Goal: Task Accomplishment & Management: Manage account settings

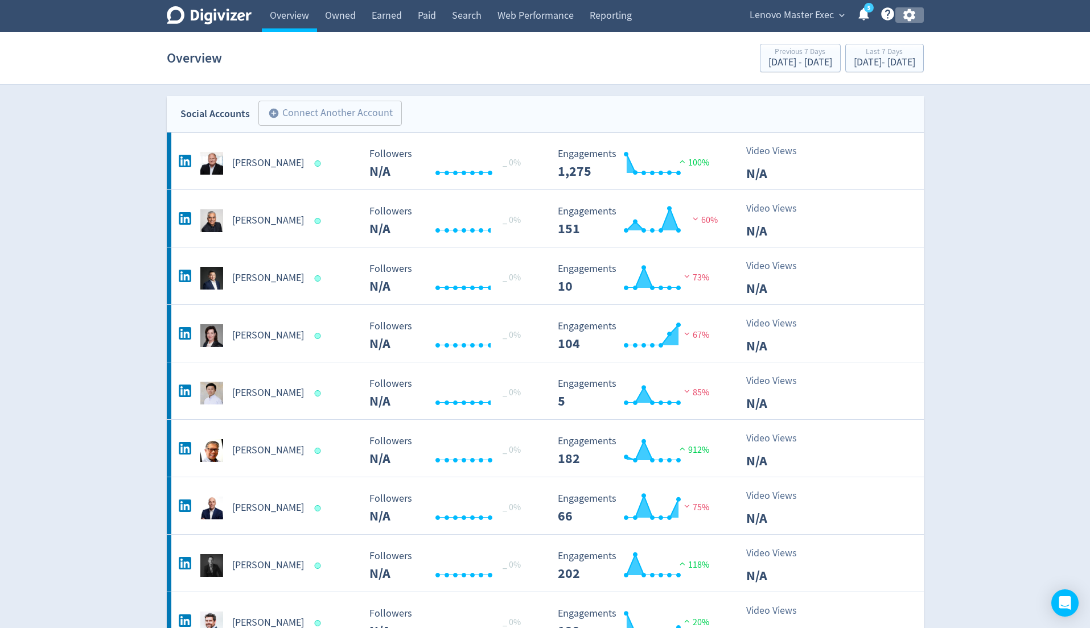
click at [910, 17] on icon "button" at bounding box center [909, 15] width 12 height 13
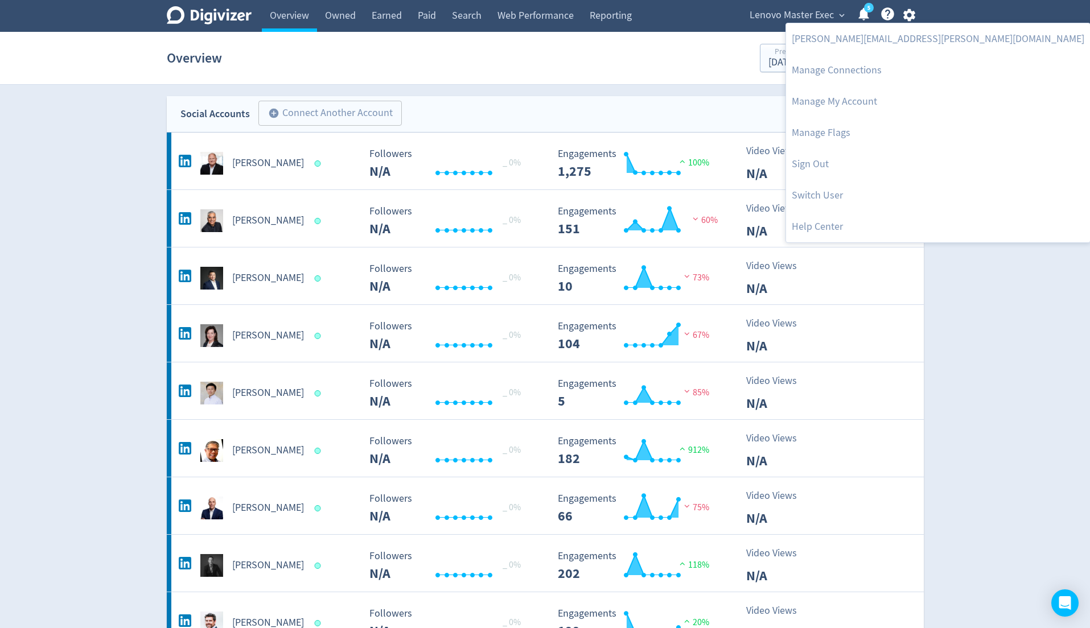
click at [808, 10] on div at bounding box center [545, 314] width 1090 height 628
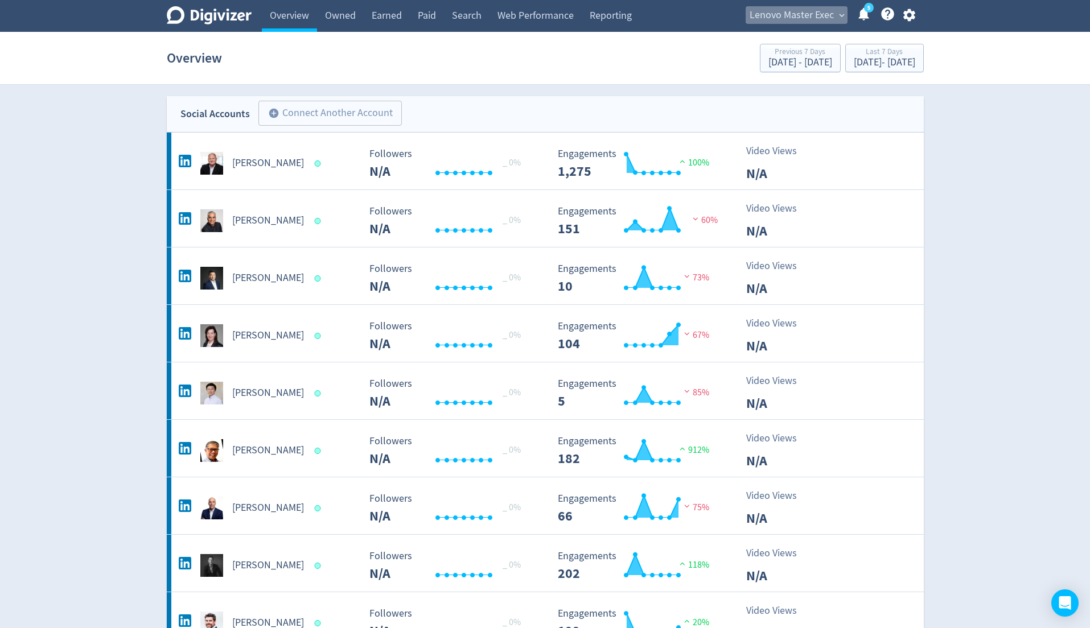
click at [808, 10] on span "Lenovo Master Exec" at bounding box center [792, 15] width 84 height 18
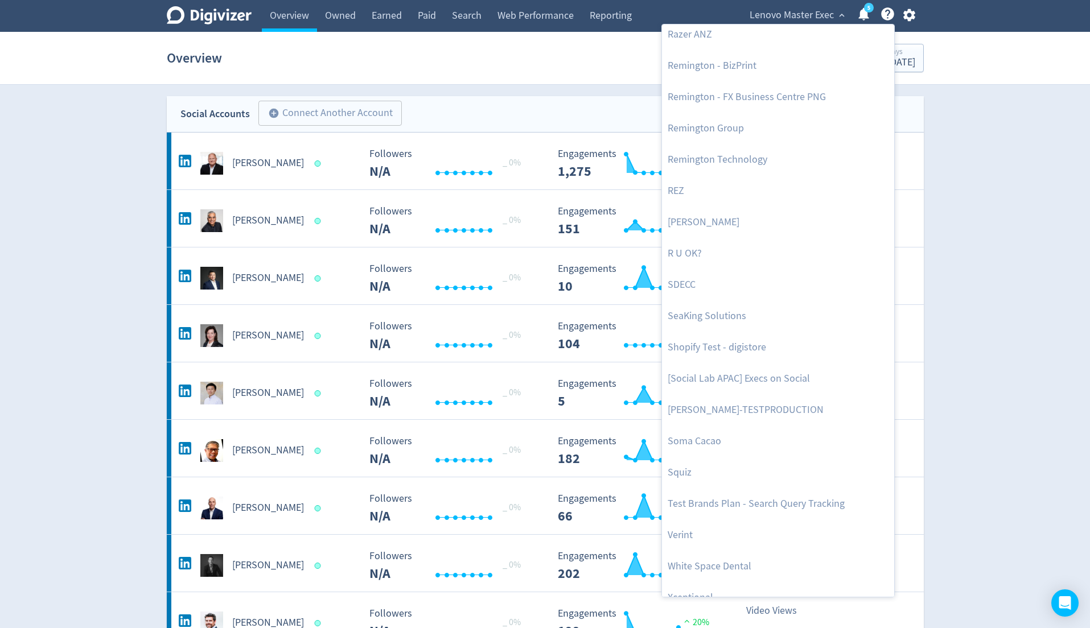
scroll to position [2462, 0]
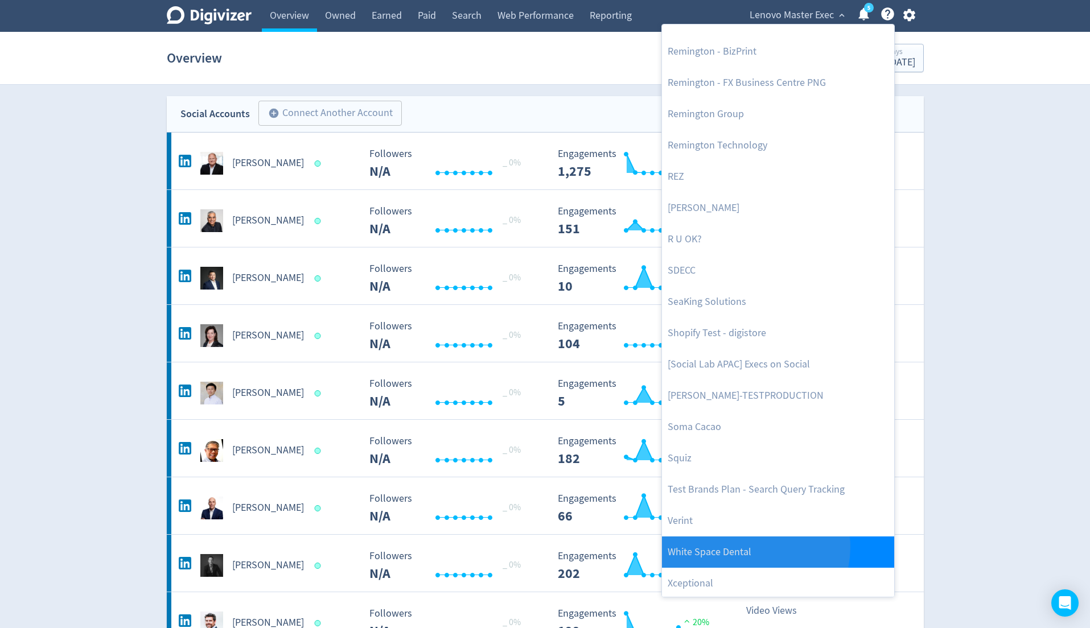
click at [752, 546] on link "White Space Dental" at bounding box center [778, 552] width 232 height 31
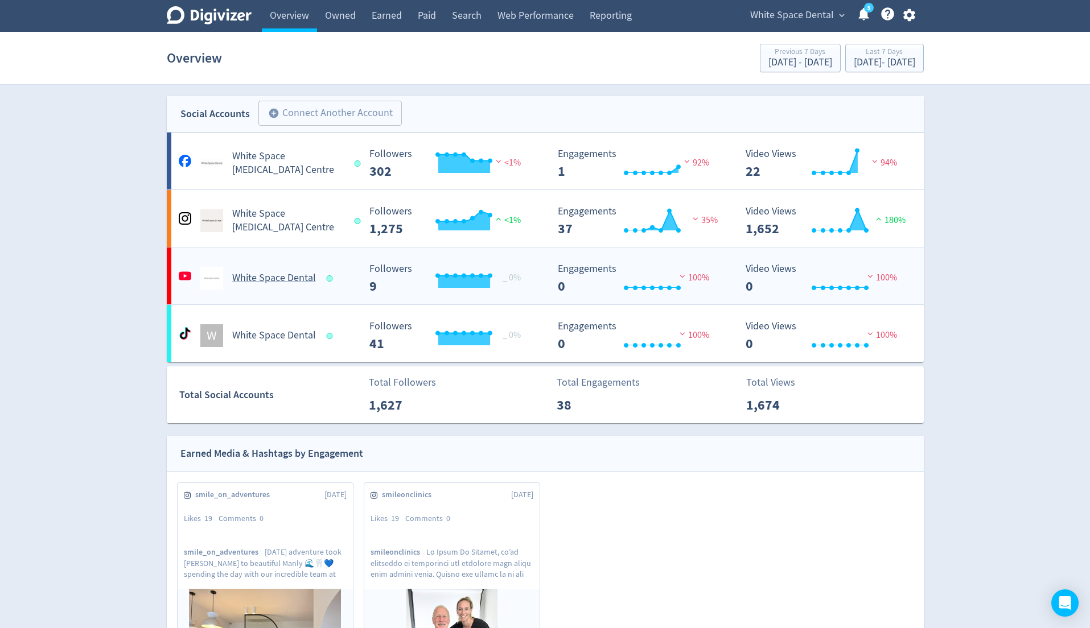
click at [297, 297] on Dental-platform5 "White Space Dental Created with Highcharts 10.3.3 _ 0% Followers 9 Created with…" at bounding box center [545, 276] width 757 height 57
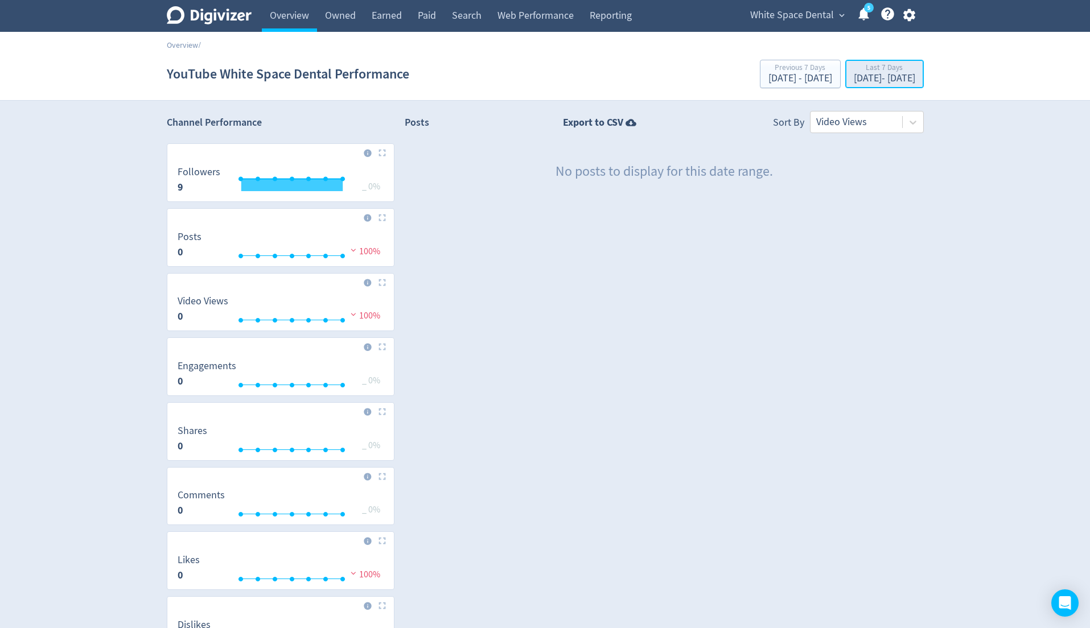
click at [869, 78] on div "[DATE] - [DATE]" at bounding box center [884, 78] width 61 height 10
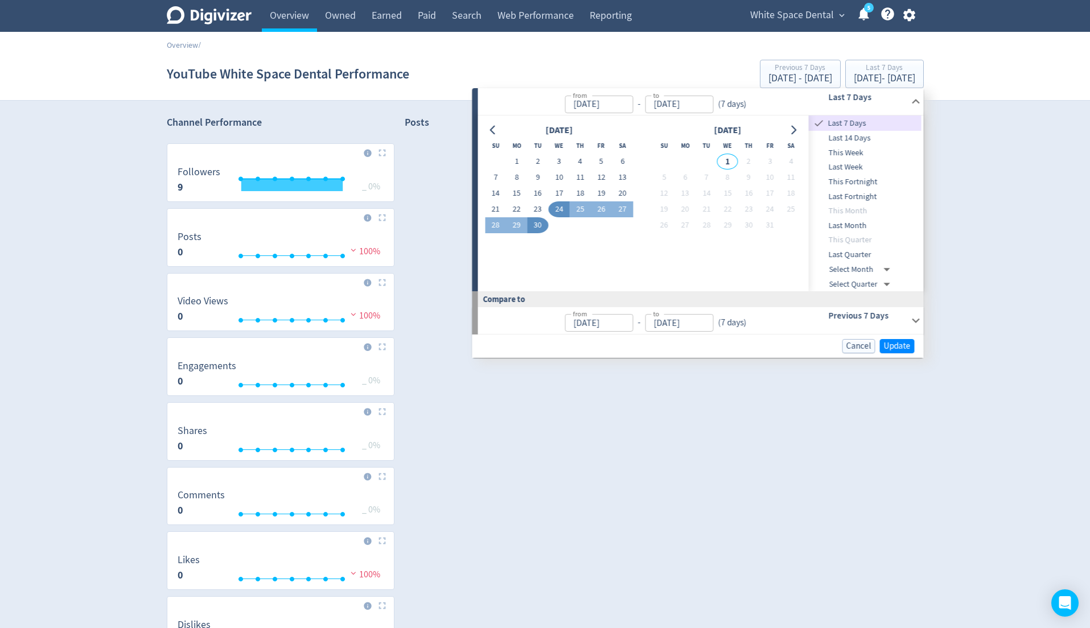
click at [861, 225] on span "Last Month" at bounding box center [865, 226] width 113 height 13
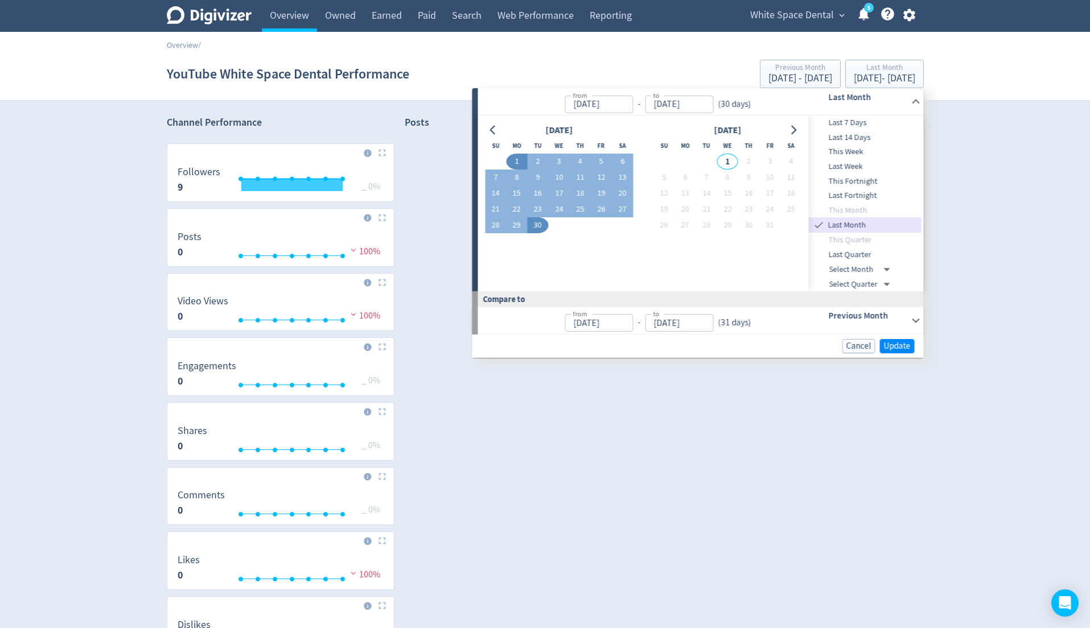
type input "[DATE]"
click at [894, 344] on span "Update" at bounding box center [897, 346] width 27 height 9
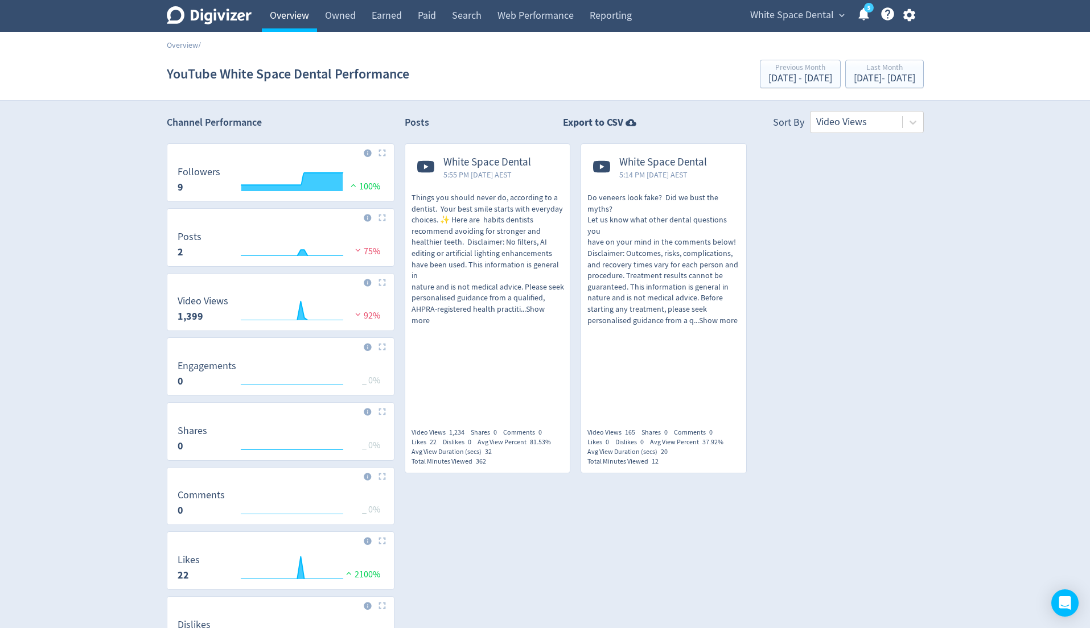
click at [301, 16] on link "Overview" at bounding box center [289, 16] width 55 height 32
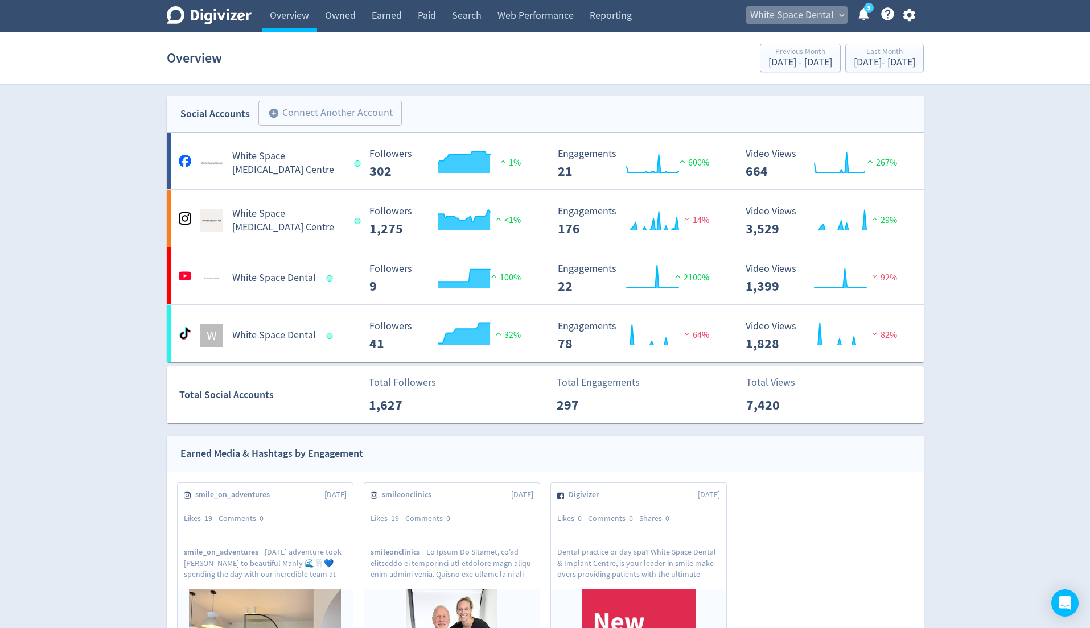
click at [818, 20] on span "White Space Dental" at bounding box center [792, 15] width 84 height 18
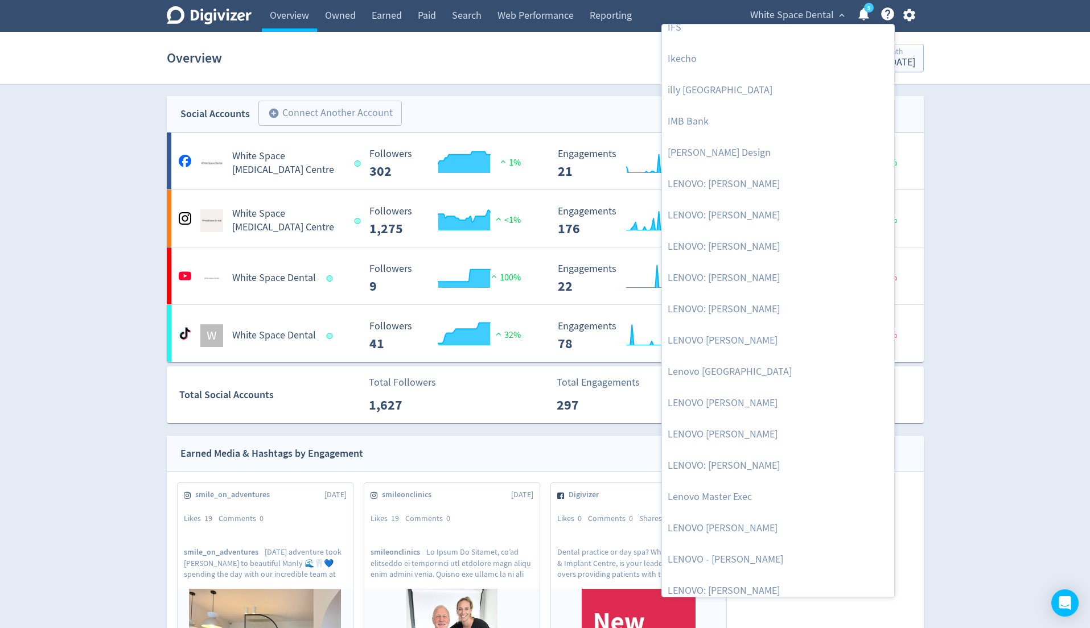
scroll to position [1040, 0]
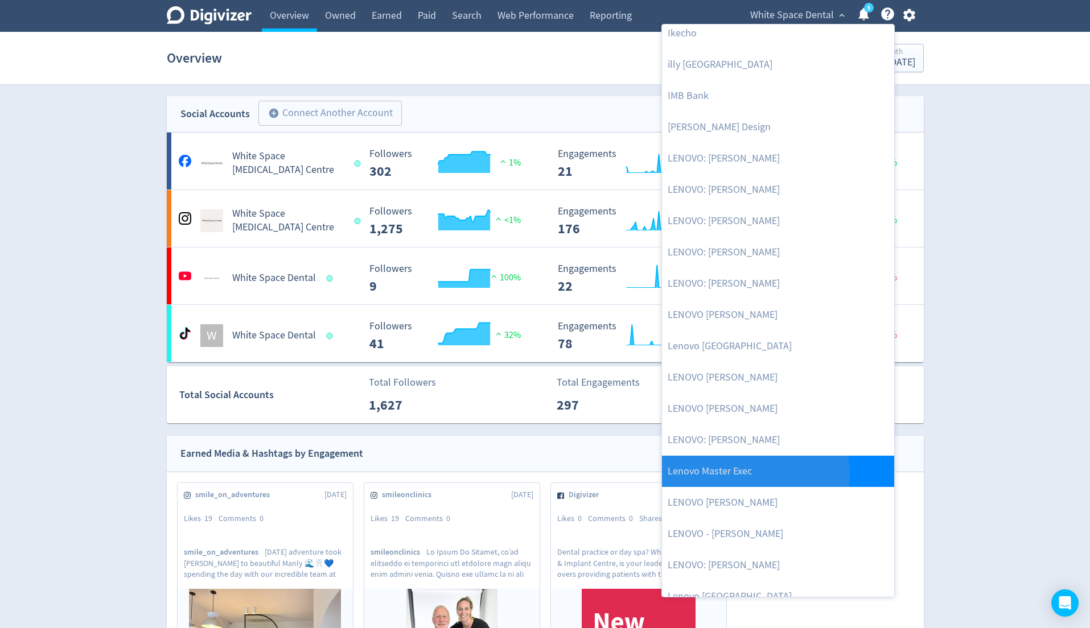
click at [743, 474] on link "Lenovo Master Exec" at bounding box center [778, 471] width 232 height 31
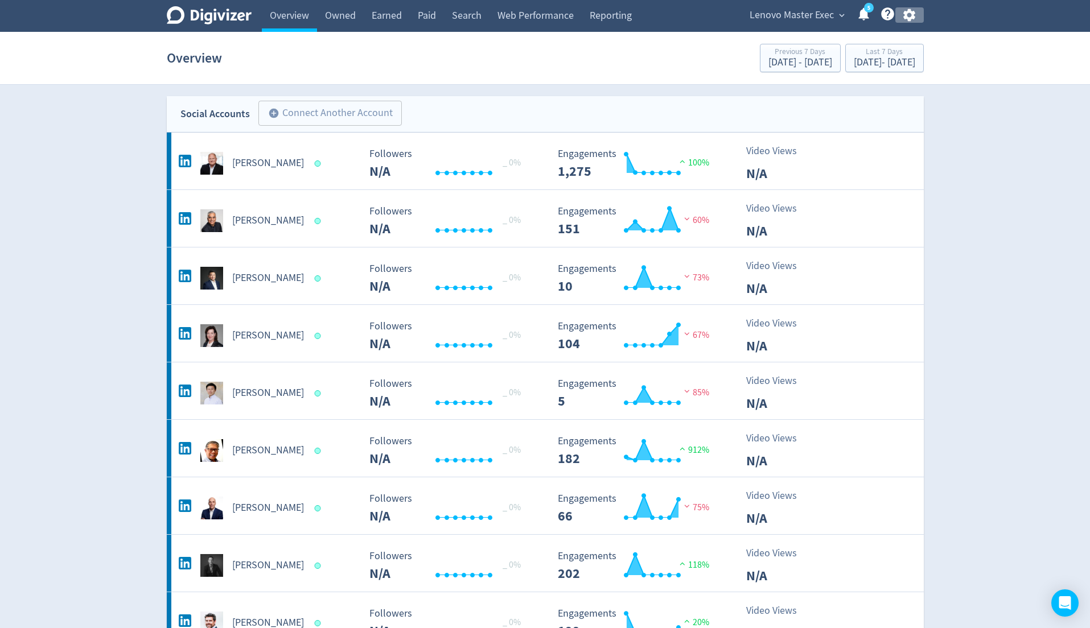
click at [916, 12] on icon "button" at bounding box center [909, 14] width 15 height 15
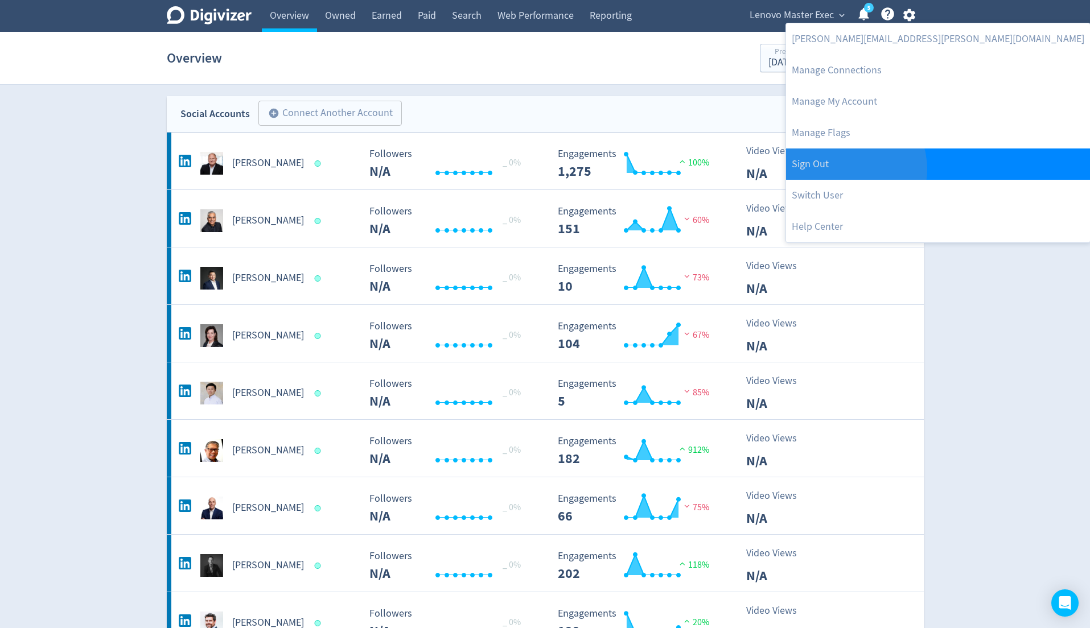
click at [849, 169] on link "Sign Out" at bounding box center [938, 164] width 304 height 31
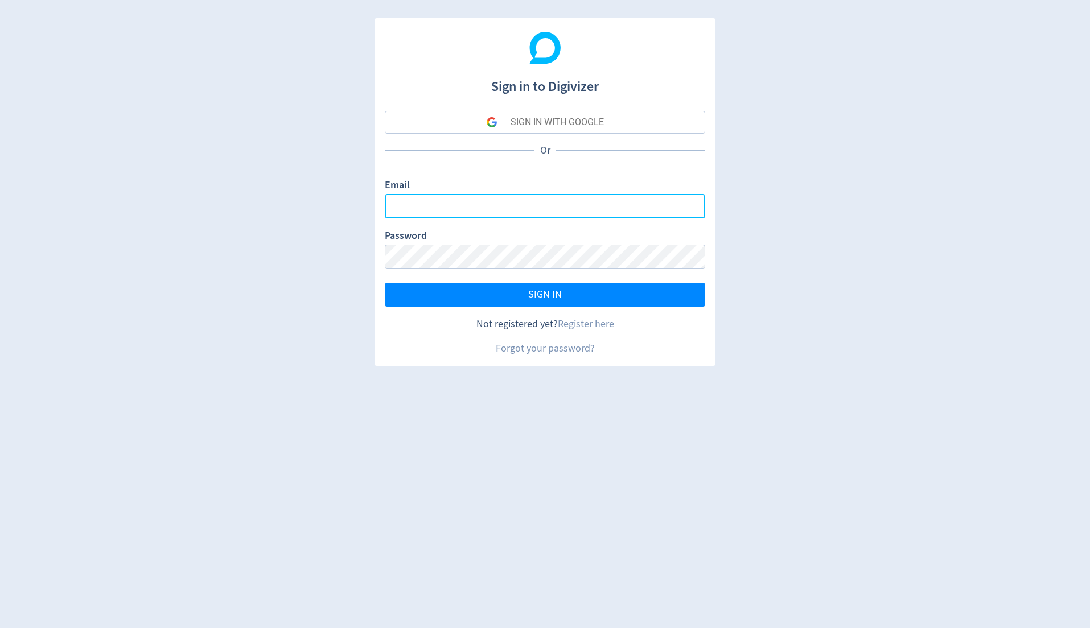
type input "[PERSON_NAME][EMAIL_ADDRESS][PERSON_NAME][DOMAIN_NAME]"
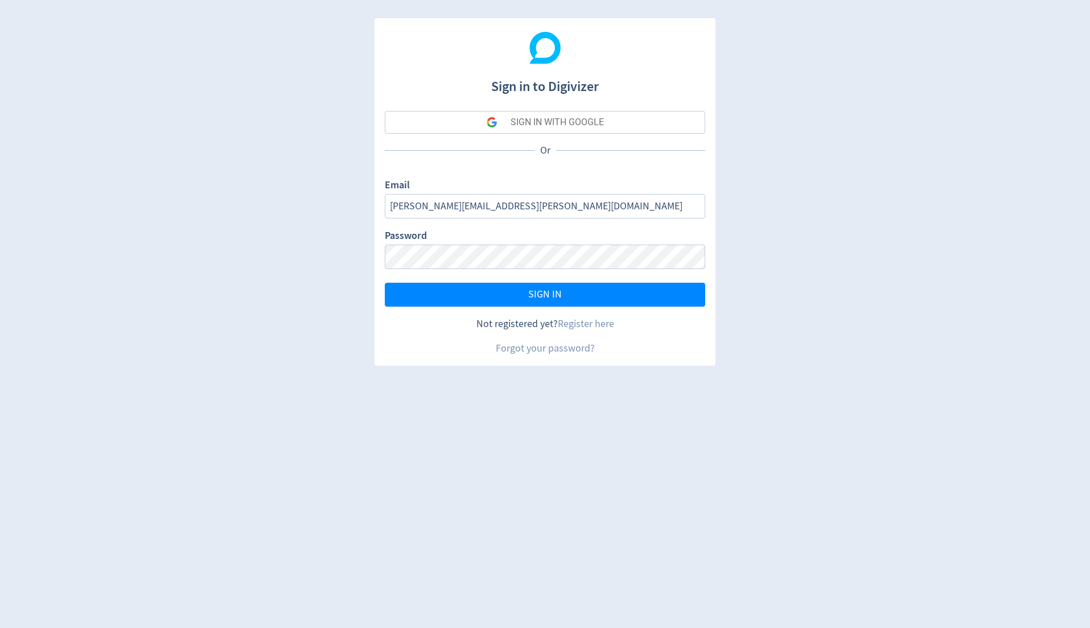
click at [659, 121] on button "SIGN IN WITH GOOGLE" at bounding box center [545, 122] width 320 height 23
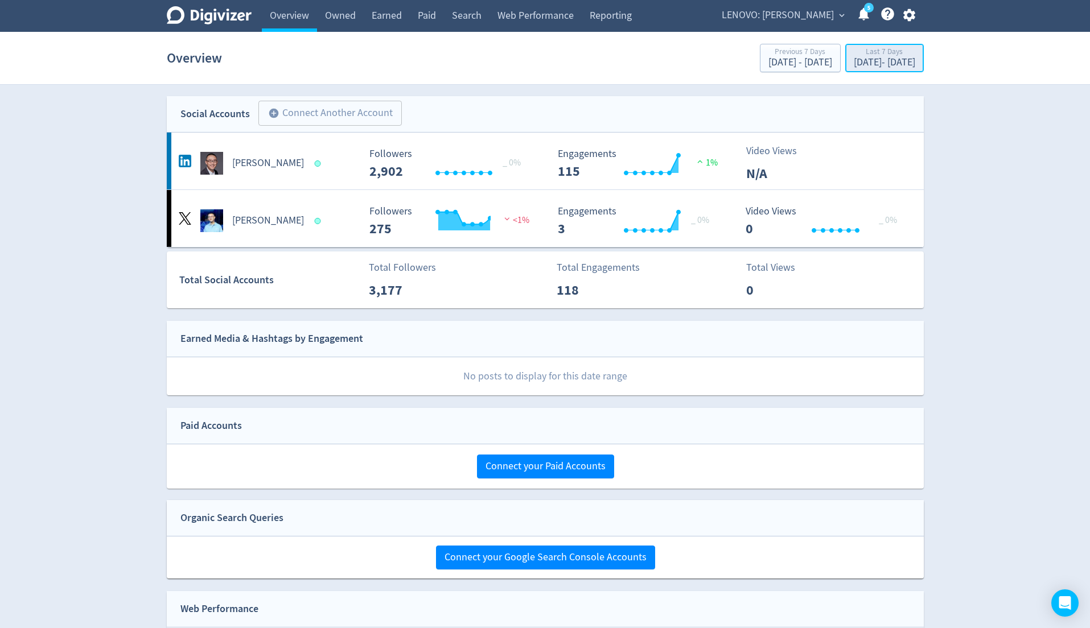
click at [854, 66] on div "[DATE] - [DATE]" at bounding box center [884, 62] width 61 height 10
